Goal: Task Accomplishment & Management: Manage account settings

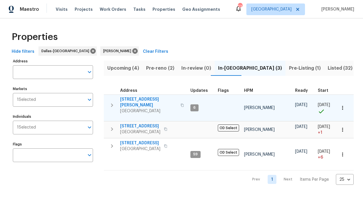
click at [179, 102] on button "button" at bounding box center [182, 105] width 7 height 14
click at [135, 96] on span "435 Lynn St" at bounding box center [148, 102] width 57 height 12
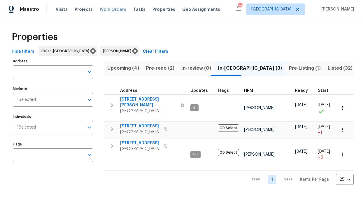
click at [116, 11] on span "Work Orders" at bounding box center [113, 9] width 27 height 6
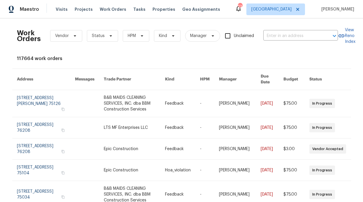
click at [160, 13] on div "Visits Projects Work Orders Tasks Properties Geo Assignments" at bounding box center [141, 9] width 171 height 12
click at [159, 12] on span "Properties" at bounding box center [163, 9] width 23 height 6
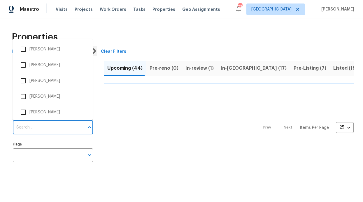
click at [42, 121] on input "Individuals" at bounding box center [48, 128] width 71 height 14
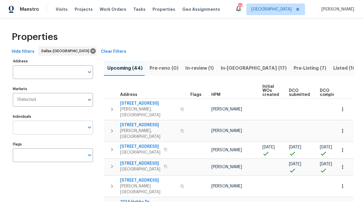
click at [49, 126] on input "Individuals" at bounding box center [48, 128] width 71 height 14
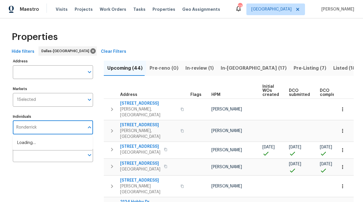
type input "Ronderrick"
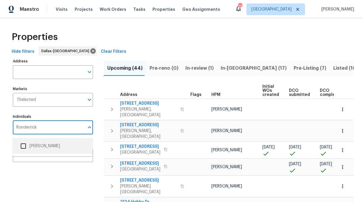
click at [44, 144] on li "[PERSON_NAME]" at bounding box center [52, 146] width 71 height 12
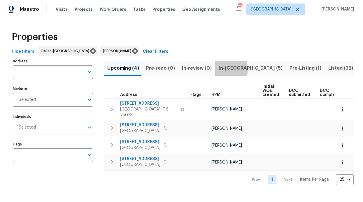
click at [220, 69] on span "In-reno (5)" at bounding box center [250, 68] width 64 height 8
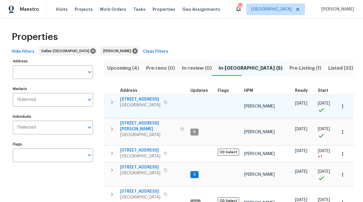
click at [140, 97] on span "4224 Tallulah Dr" at bounding box center [140, 99] width 40 height 6
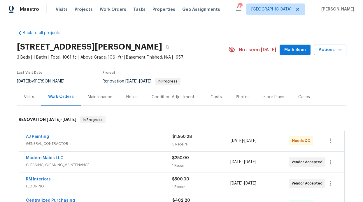
click at [287, 51] on span "Mark Seen" at bounding box center [295, 49] width 22 height 7
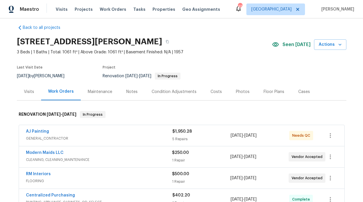
scroll to position [25, 0]
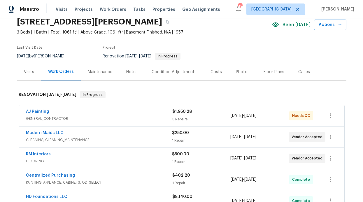
click at [127, 73] on div "Notes" at bounding box center [131, 72] width 11 height 6
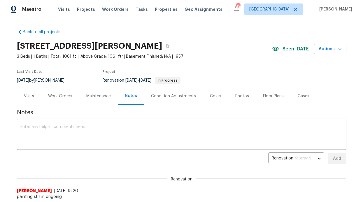
scroll to position [1, 0]
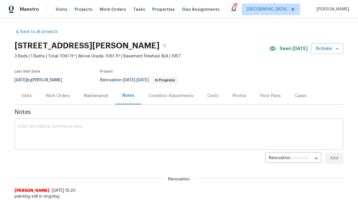
click at [85, 130] on textarea at bounding box center [179, 134] width 322 height 20
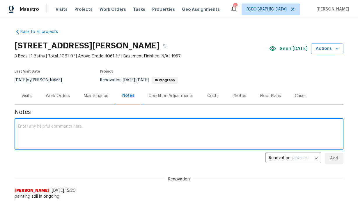
type textarea "N"
type textarea "W"
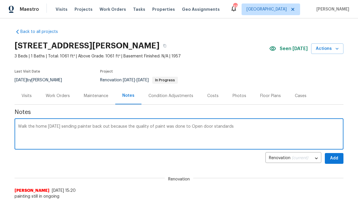
type textarea "Walk the home [DATE] sending painter back out because the quality of paint was …"
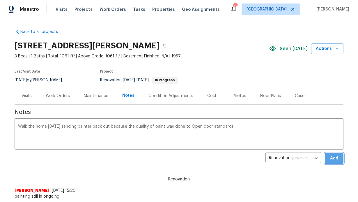
click at [333, 160] on span "Add" at bounding box center [334, 158] width 9 height 7
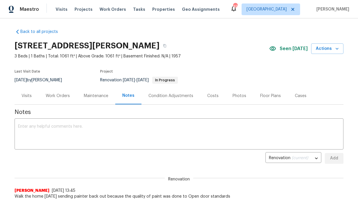
click at [101, 13] on div "Visits Projects Work Orders Tasks Properties Geo Assignments" at bounding box center [141, 9] width 171 height 12
click at [103, 10] on span "Work Orders" at bounding box center [113, 9] width 27 height 6
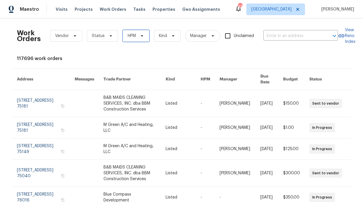
click at [124, 37] on span "HPM" at bounding box center [136, 36] width 27 height 12
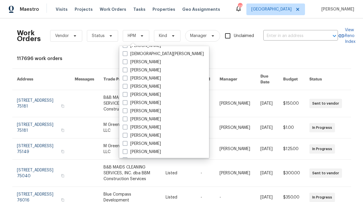
scroll to position [325, 0]
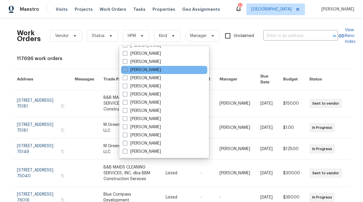
click at [157, 68] on label "[PERSON_NAME]" at bounding box center [142, 70] width 38 height 6
click at [126, 68] on input "[PERSON_NAME]" at bounding box center [125, 69] width 4 height 4
checkbox input "true"
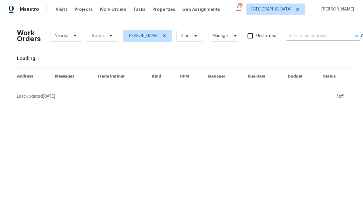
click at [103, 46] on div "Work Orders Vendor Status [PERSON_NAME] Kind Manager Unclaimed ​" at bounding box center [188, 36] width 343 height 26
click at [107, 39] on span "Status" at bounding box center [102, 36] width 31 height 12
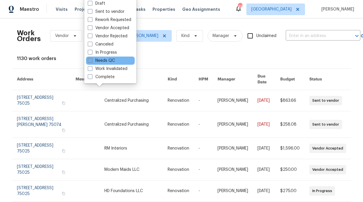
click at [109, 63] on label "Needs QC" at bounding box center [101, 61] width 27 height 6
click at [91, 61] on input "Needs QC" at bounding box center [90, 60] width 4 height 4
checkbox input "true"
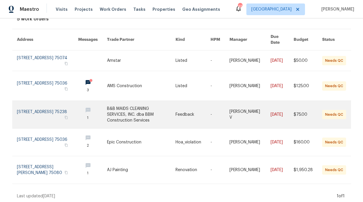
scroll to position [40, 0]
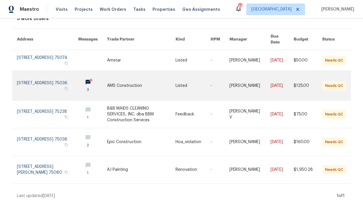
click at [79, 79] on link at bounding box center [92, 85] width 29 height 29
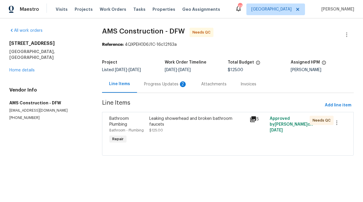
click at [148, 83] on div "Progress Updates 2" at bounding box center [165, 84] width 43 height 6
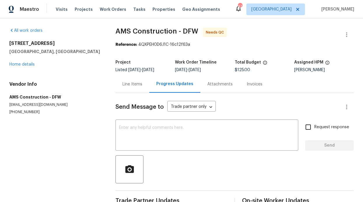
click at [127, 84] on div "Line Items" at bounding box center [132, 84] width 20 height 6
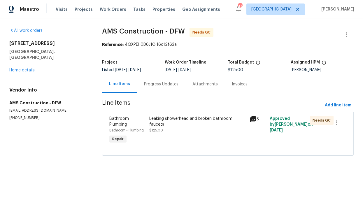
click at [142, 128] on div "Bathroom - Plumbing" at bounding box center [127, 130] width 37 height 6
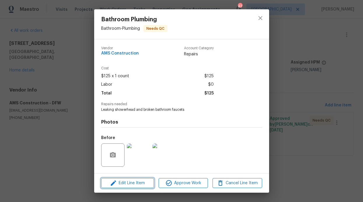
click at [123, 179] on button "Edit Line Item" at bounding box center [127, 183] width 53 height 10
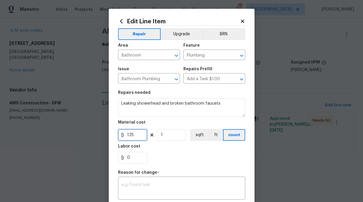
drag, startPoint x: 134, startPoint y: 136, endPoint x: 116, endPoint y: 136, distance: 17.5
click at [118, 136] on input "125" at bounding box center [132, 135] width 29 height 12
type input "210"
click at [137, 186] on textarea at bounding box center [181, 189] width 120 height 12
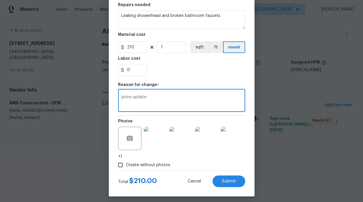
scroll to position [91, 0]
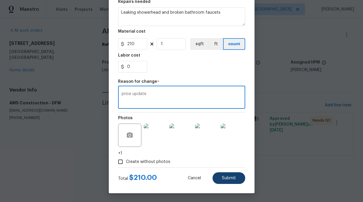
type textarea "price update"
click at [227, 177] on span "Submit" at bounding box center [229, 178] width 14 height 4
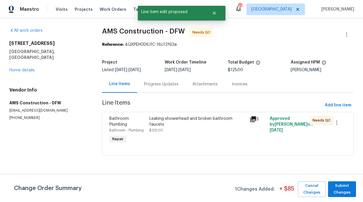
scroll to position [0, 0]
click at [340, 188] on span "Submit Changes" at bounding box center [342, 188] width 22 height 13
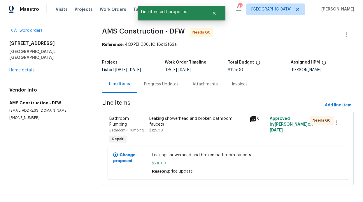
click at [242, 130] on div "Leaking showerhead and broken bathroom faucets $125.00" at bounding box center [197, 124] width 97 height 17
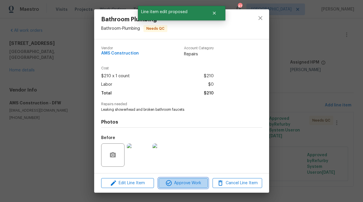
click at [194, 181] on span "Approve Work" at bounding box center [183, 182] width 46 height 7
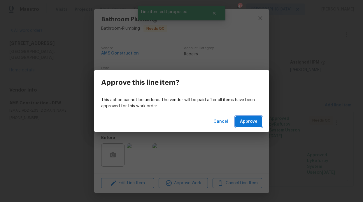
click at [247, 124] on span "Approve" at bounding box center [248, 121] width 17 height 7
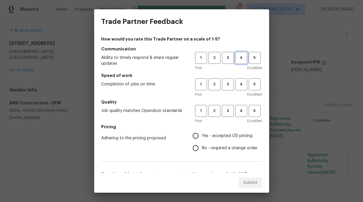
click at [236, 61] on span "4" at bounding box center [241, 57] width 11 height 7
click at [239, 77] on h5 "Speed of work" at bounding box center [181, 76] width 161 height 6
click at [236, 86] on span "4" at bounding box center [241, 84] width 11 height 7
click at [236, 103] on h5 "Quality" at bounding box center [181, 102] width 161 height 6
click at [209, 140] on label "Yes - accepted OD pricing" at bounding box center [223, 136] width 68 height 12
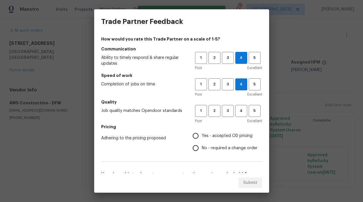
click at [202, 140] on input "Yes - accepted OD pricing" at bounding box center [195, 136] width 12 height 12
radio input "true"
click at [236, 109] on span "4" at bounding box center [241, 110] width 11 height 7
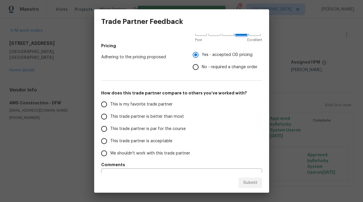
scroll to position [94, 0]
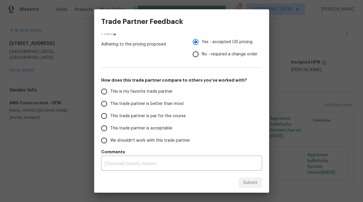
click at [152, 104] on span "This trade partner is better than most" at bounding box center [147, 104] width 74 height 6
click at [110, 104] on input "This trade partner is better than most" at bounding box center [104, 104] width 12 height 12
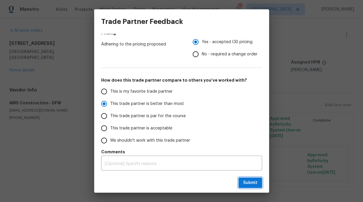
click at [261, 184] on button "Submit" at bounding box center [250, 182] width 24 height 11
radio input "true"
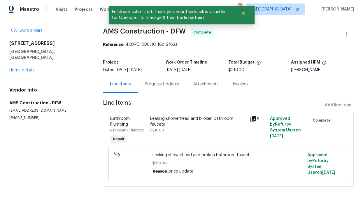
click at [78, 42] on h2 "4408 Coney Island Dr" at bounding box center [49, 43] width 80 height 6
click at [247, 12] on button "Close" at bounding box center [243, 13] width 19 height 12
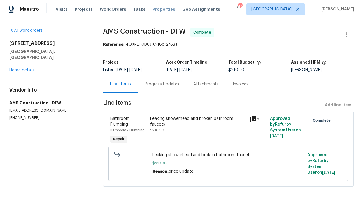
click at [152, 10] on span "Properties" at bounding box center [163, 9] width 23 height 6
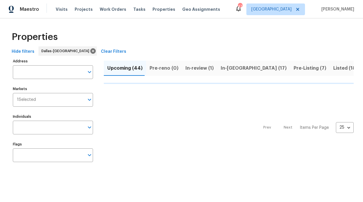
click at [117, 5] on div "Visits Projects Work Orders Tasks Properties Geo Assignments" at bounding box center [141, 9] width 171 height 12
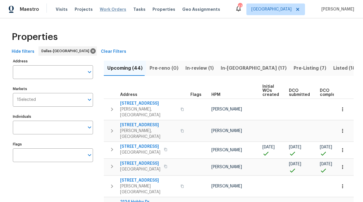
click at [116, 8] on span "Work Orders" at bounding box center [113, 9] width 27 height 6
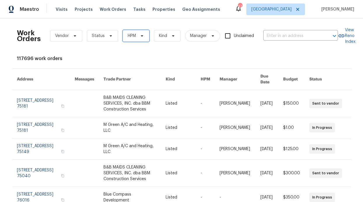
click at [144, 33] on span "HPM" at bounding box center [136, 36] width 27 height 12
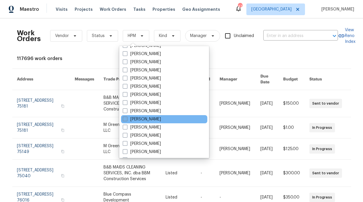
scroll to position [325, 0]
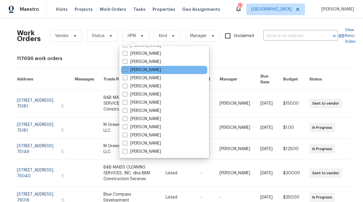
click at [150, 69] on label "[PERSON_NAME]" at bounding box center [142, 70] width 38 height 6
click at [126, 69] on input "[PERSON_NAME]" at bounding box center [125, 69] width 4 height 4
checkbox input "true"
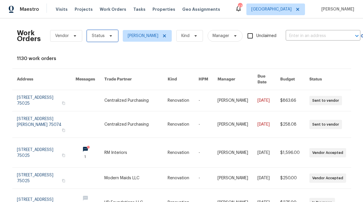
click at [108, 38] on icon at bounding box center [110, 35] width 5 height 5
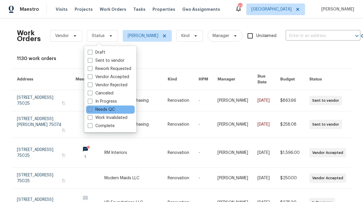
click at [108, 107] on label "Needs QC" at bounding box center [101, 110] width 27 height 6
click at [91, 107] on input "Needs QC" at bounding box center [90, 109] width 4 height 4
checkbox input "true"
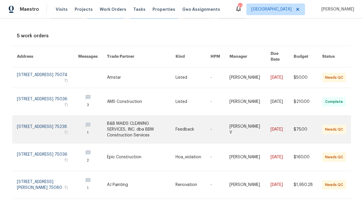
scroll to position [38, 0]
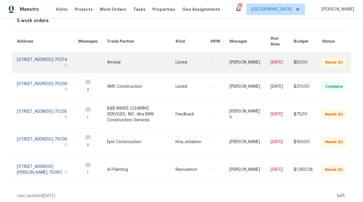
click at [123, 59] on link at bounding box center [141, 62] width 68 height 20
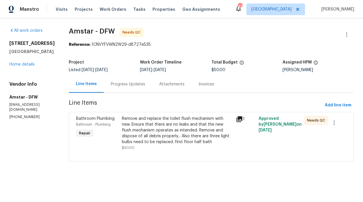
click at [123, 85] on div "Progress Updates" at bounding box center [128, 84] width 34 height 6
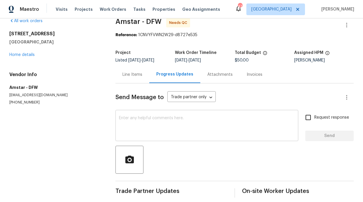
scroll to position [19, 0]
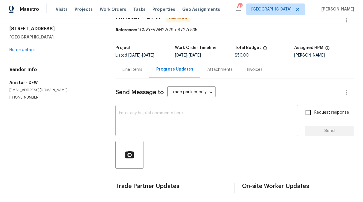
click at [135, 67] on div "Line Items" at bounding box center [132, 70] width 20 height 6
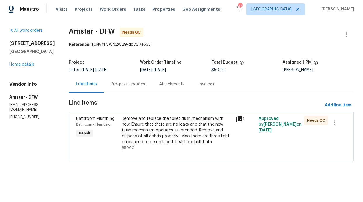
click at [159, 129] on div "Remove and replace the toilet flush mechanism with new. Ensure that there are n…" at bounding box center [177, 130] width 110 height 29
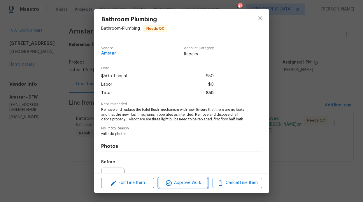
click at [188, 187] on button "Approve Work" at bounding box center [182, 183] width 49 height 10
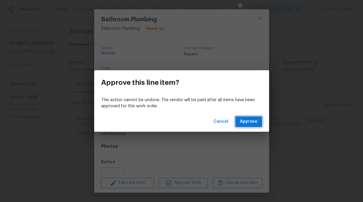
click at [243, 124] on span "Approve" at bounding box center [248, 121] width 17 height 7
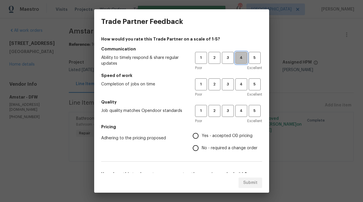
click at [239, 61] on span "4" at bounding box center [241, 57] width 11 height 7
click at [239, 85] on span "4" at bounding box center [241, 84] width 11 height 7
click at [236, 109] on span "4" at bounding box center [241, 110] width 11 height 7
click at [211, 133] on span "Yes - accepted OD pricing" at bounding box center [227, 136] width 51 height 6
click at [202, 133] on input "Yes - accepted OD pricing" at bounding box center [195, 136] width 12 height 12
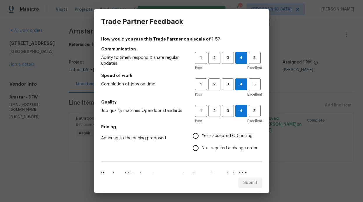
radio input "true"
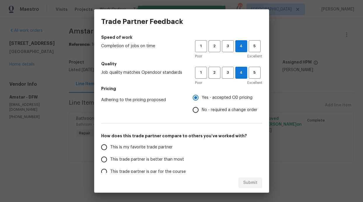
scroll to position [50, 0]
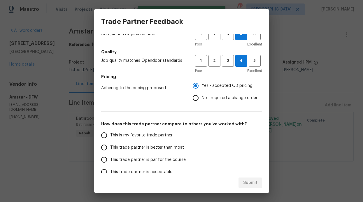
click at [162, 143] on label "This trade partner is better than most" at bounding box center [144, 147] width 92 height 12
click at [110, 143] on input "This trade partner is better than most" at bounding box center [104, 147] width 12 height 12
click at [242, 186] on button "Submit" at bounding box center [250, 182] width 24 height 11
radio input "true"
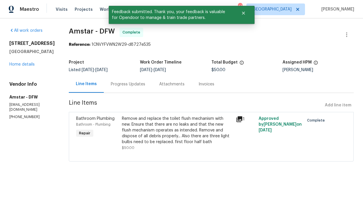
click at [94, 35] on span "Amstar - DFW Complete" at bounding box center [204, 35] width 271 height 14
click at [95, 16] on div "Maestro Visits Projects Work Orders Tasks Properties Geo Assignments 47 Dallas …" at bounding box center [181, 9] width 363 height 18
click at [248, 13] on button "Close" at bounding box center [243, 13] width 19 height 12
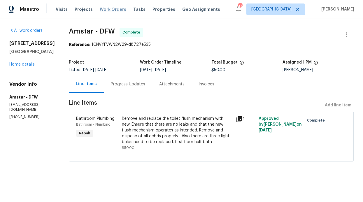
click at [116, 11] on span "Work Orders" at bounding box center [113, 9] width 27 height 6
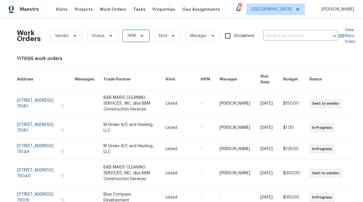
click at [140, 36] on icon at bounding box center [141, 35] width 2 height 1
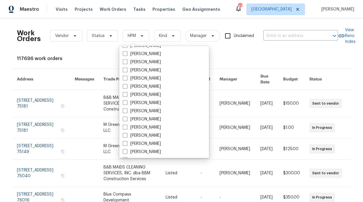
scroll to position [325, 0]
click at [150, 70] on label "[PERSON_NAME]" at bounding box center [142, 70] width 38 height 6
click at [126, 70] on input "[PERSON_NAME]" at bounding box center [125, 69] width 4 height 4
checkbox input "true"
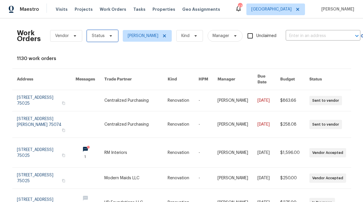
click at [107, 38] on span "Status" at bounding box center [102, 36] width 31 height 12
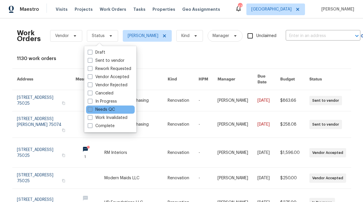
click at [112, 107] on label "Needs QC" at bounding box center [101, 110] width 27 height 6
click at [91, 107] on input "Needs QC" at bounding box center [90, 109] width 4 height 4
checkbox input "true"
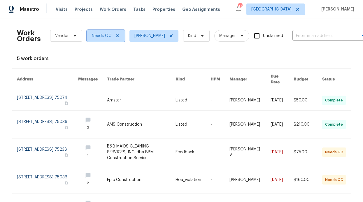
click at [116, 33] on span "Needs QC" at bounding box center [106, 36] width 38 height 12
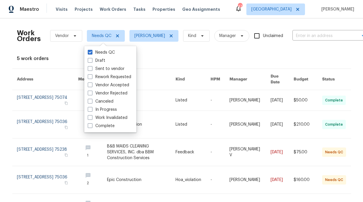
click at [101, 22] on div "Work Orders Vendor Needs QC RonDerrick Jackson Kind Manager Unclaimed ​ View Re…" at bounding box center [181, 110] width 363 height 184
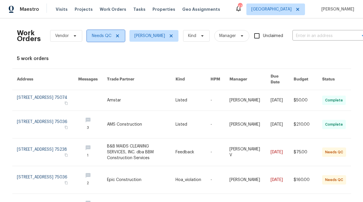
click at [115, 36] on icon at bounding box center [117, 35] width 5 height 5
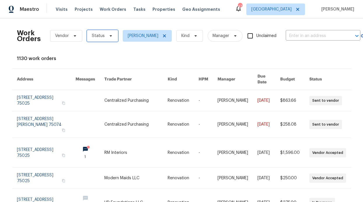
click at [112, 35] on span "Status" at bounding box center [102, 36] width 31 height 12
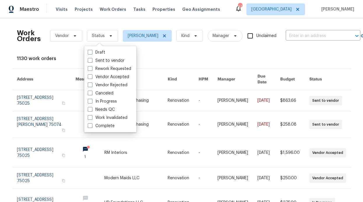
click at [107, 103] on label "In Progress" at bounding box center [102, 101] width 29 height 6
click at [91, 102] on input "In Progress" at bounding box center [90, 100] width 4 height 4
checkbox input "true"
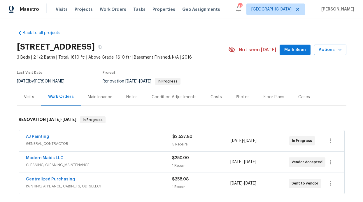
click at [282, 53] on button "Mark Seen" at bounding box center [294, 50] width 31 height 11
click at [126, 97] on div "Notes" at bounding box center [131, 97] width 11 height 6
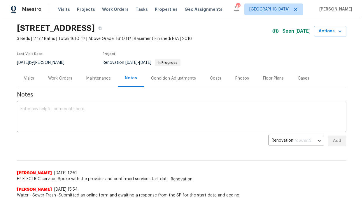
scroll to position [31, 0]
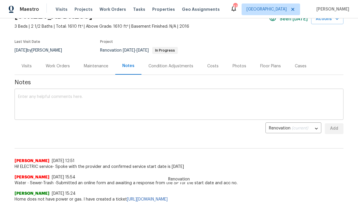
click at [111, 111] on textarea at bounding box center [179, 105] width 322 height 20
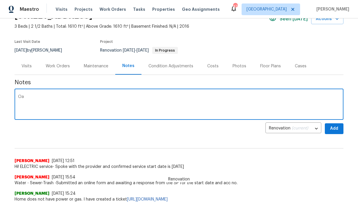
type textarea "O"
click at [91, 107] on textarea "Paint delivered and eletriclty is back on painting will start today" at bounding box center [179, 105] width 322 height 20
type textarea "Paint delivered and eletriclty is back on painting will start today"
click at [330, 132] on span "Add" at bounding box center [334, 128] width 9 height 7
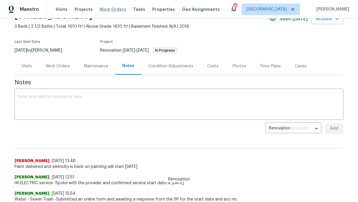
click at [112, 9] on span "Work Orders" at bounding box center [113, 9] width 27 height 6
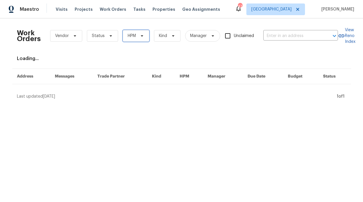
click at [129, 36] on span "HPM" at bounding box center [132, 36] width 8 height 6
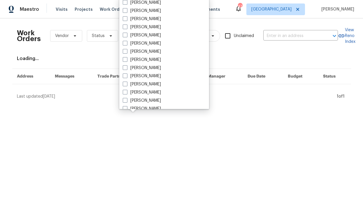
scroll to position [171, 0]
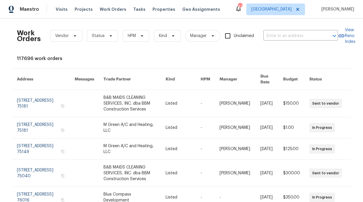
click at [150, 13] on div "Visits Projects Work Orders Tasks Properties Geo Assignments" at bounding box center [141, 9] width 171 height 12
click at [152, 10] on span "Properties" at bounding box center [163, 9] width 23 height 6
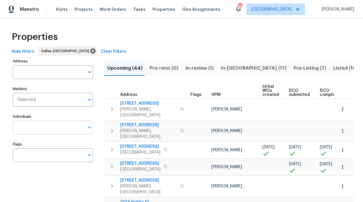
click at [53, 123] on input "Individuals" at bounding box center [48, 128] width 71 height 14
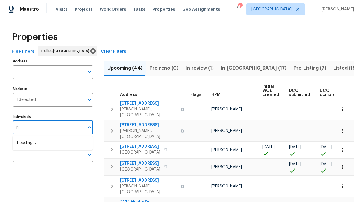
type input "r"
type input "Ronderrick"
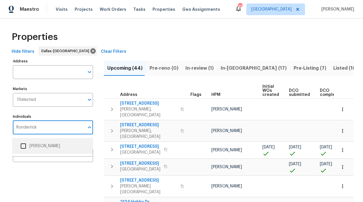
click at [46, 139] on li "[PERSON_NAME]" at bounding box center [53, 146] width 80 height 16
click at [48, 130] on input "Individuals" at bounding box center [48, 128] width 71 height 14
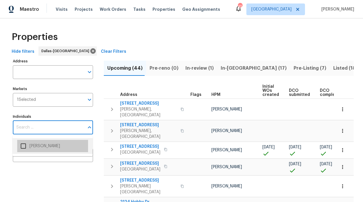
click at [35, 147] on li "[PERSON_NAME]" at bounding box center [52, 146] width 71 height 12
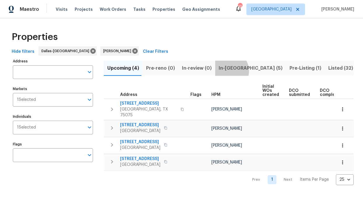
click at [223, 71] on span "In-reno (5)" at bounding box center [250, 68] width 64 height 8
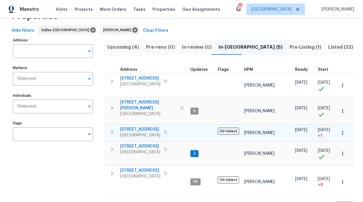
scroll to position [21, 0]
click at [135, 126] on span "2813 E 15th St" at bounding box center [140, 129] width 40 height 6
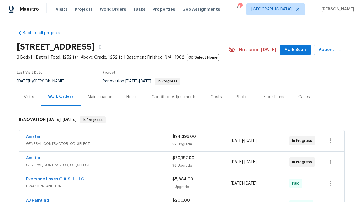
click at [296, 49] on span "Mark Seen" at bounding box center [295, 49] width 22 height 7
click at [127, 95] on div "Notes" at bounding box center [131, 97] width 11 height 6
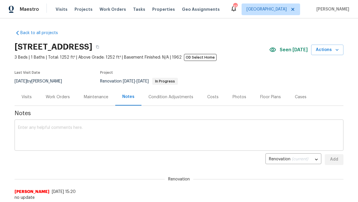
click at [123, 135] on textarea at bounding box center [179, 136] width 322 height 20
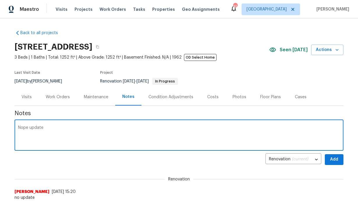
type textarea "Nope update"
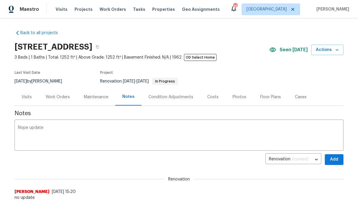
click at [342, 154] on div "Back to all projects 2813 E 15th St, Plano, TX 75074 3 Beds | 1 Baths | Total: …" at bounding box center [179, 110] width 358 height 184
click at [340, 158] on button "Add" at bounding box center [334, 159] width 19 height 11
click at [114, 8] on span "Work Orders" at bounding box center [113, 9] width 27 height 6
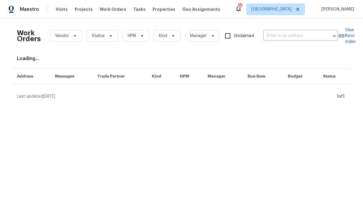
click at [136, 41] on div "Work Orders Vendor Status HPM Kind Manager Unclaimed ​" at bounding box center [177, 36] width 321 height 26
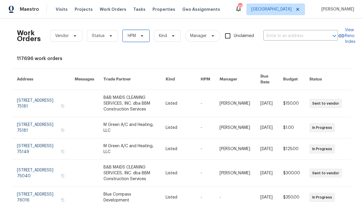
click at [137, 40] on span "HPM" at bounding box center [136, 36] width 27 height 12
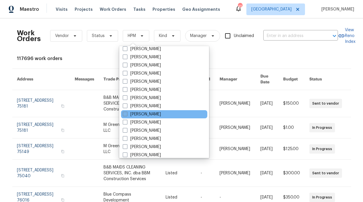
scroll to position [325, 0]
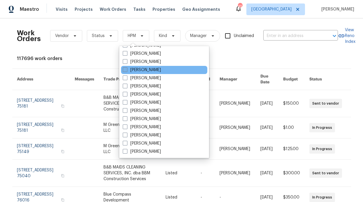
click at [147, 70] on label "[PERSON_NAME]" at bounding box center [142, 70] width 38 height 6
click at [126, 70] on input "[PERSON_NAME]" at bounding box center [125, 69] width 4 height 4
checkbox input "true"
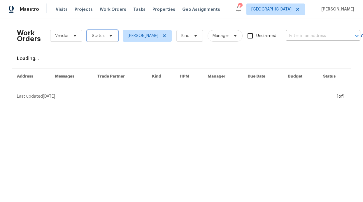
click at [97, 40] on span "Status" at bounding box center [102, 36] width 31 height 12
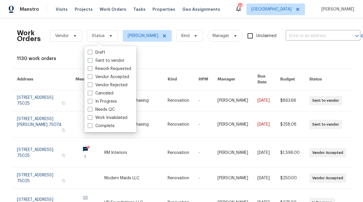
click at [103, 109] on label "Needs QC" at bounding box center [101, 110] width 27 height 6
click at [91, 109] on input "Needs QC" at bounding box center [90, 109] width 4 height 4
checkbox input "true"
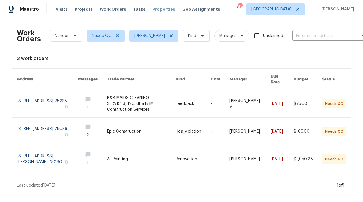
click at [154, 12] on span "Properties" at bounding box center [163, 9] width 23 height 6
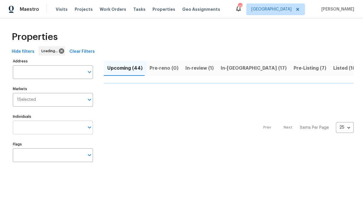
click at [62, 126] on input "Individuals" at bounding box center [48, 128] width 71 height 14
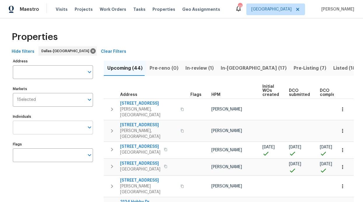
click at [60, 127] on input "Individuals" at bounding box center [48, 128] width 71 height 14
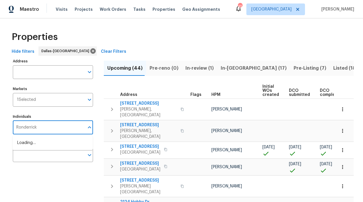
type input "Ronderrick"
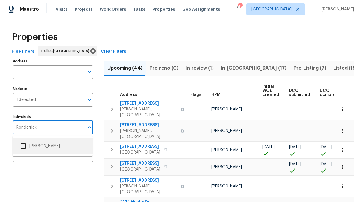
click at [51, 146] on li "[PERSON_NAME]" at bounding box center [52, 146] width 71 height 12
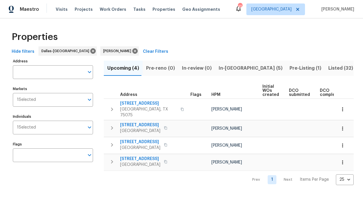
click at [220, 69] on span "In-reno (5)" at bounding box center [250, 68] width 64 height 8
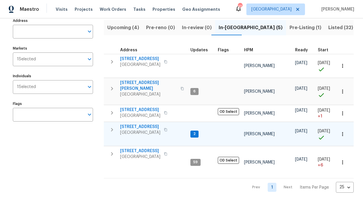
scroll to position [46, 0]
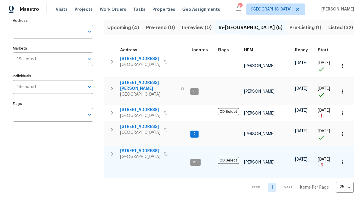
click at [140, 148] on span "6211 Crested Butte Dr" at bounding box center [140, 151] width 40 height 6
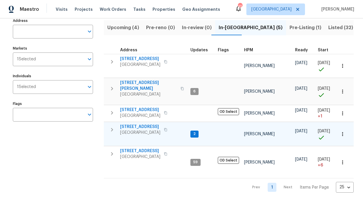
click at [140, 124] on span "2508 Royal Troon Dr" at bounding box center [140, 127] width 40 height 6
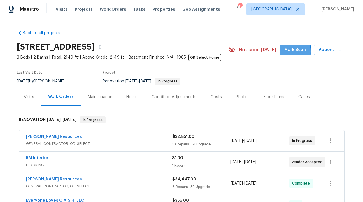
click at [283, 51] on button "Mark Seen" at bounding box center [294, 50] width 31 height 11
click at [121, 96] on div "Notes" at bounding box center [131, 96] width 25 height 17
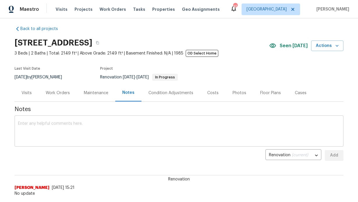
scroll to position [11, 0]
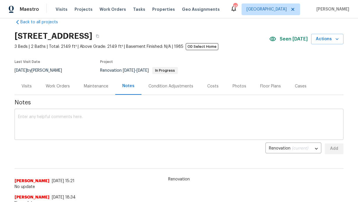
click at [99, 125] on textarea at bounding box center [179, 125] width 322 height 20
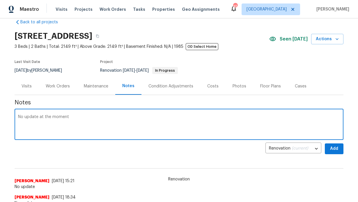
type textarea "No update at the moment"
click at [335, 149] on span "Add" at bounding box center [334, 148] width 9 height 7
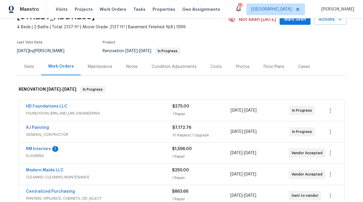
scroll to position [41, 0]
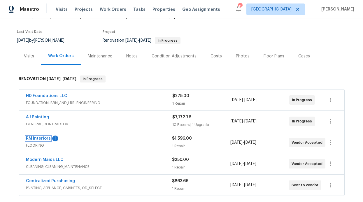
click at [42, 138] on link "RM Interiors" at bounding box center [38, 138] width 25 height 4
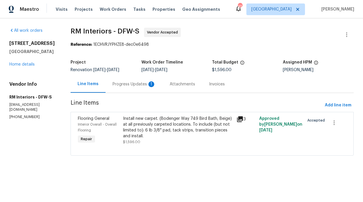
click at [132, 84] on div "Progress Updates 1" at bounding box center [133, 84] width 43 height 6
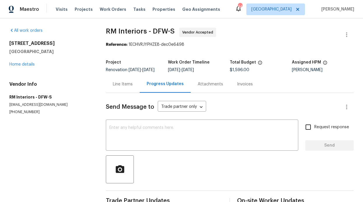
click at [121, 87] on div "Line Items" at bounding box center [123, 84] width 20 height 6
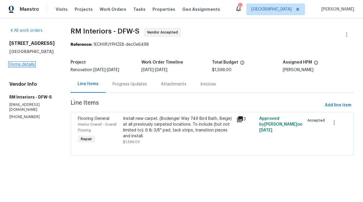
click at [22, 65] on link "Home details" at bounding box center [21, 64] width 25 height 4
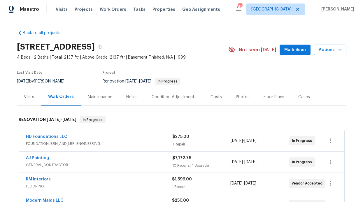
click at [290, 53] on span "Mark Seen" at bounding box center [295, 49] width 22 height 7
